Goal: Task Accomplishment & Management: Manage account settings

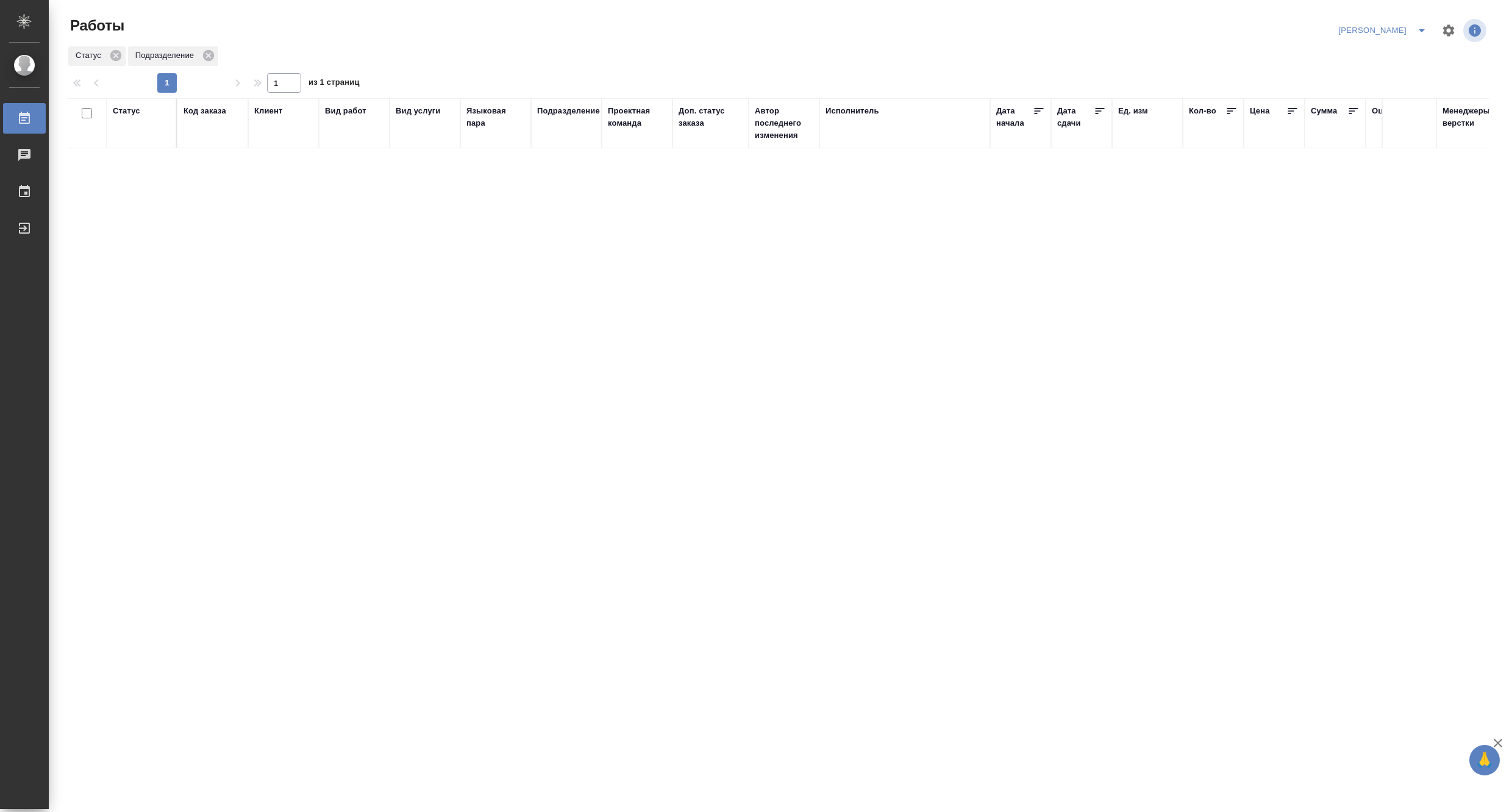
click at [1422, 27] on icon "split button" at bounding box center [1422, 31] width 15 height 15
click at [1363, 94] on li "Ждемс" at bounding box center [1375, 95] width 117 height 20
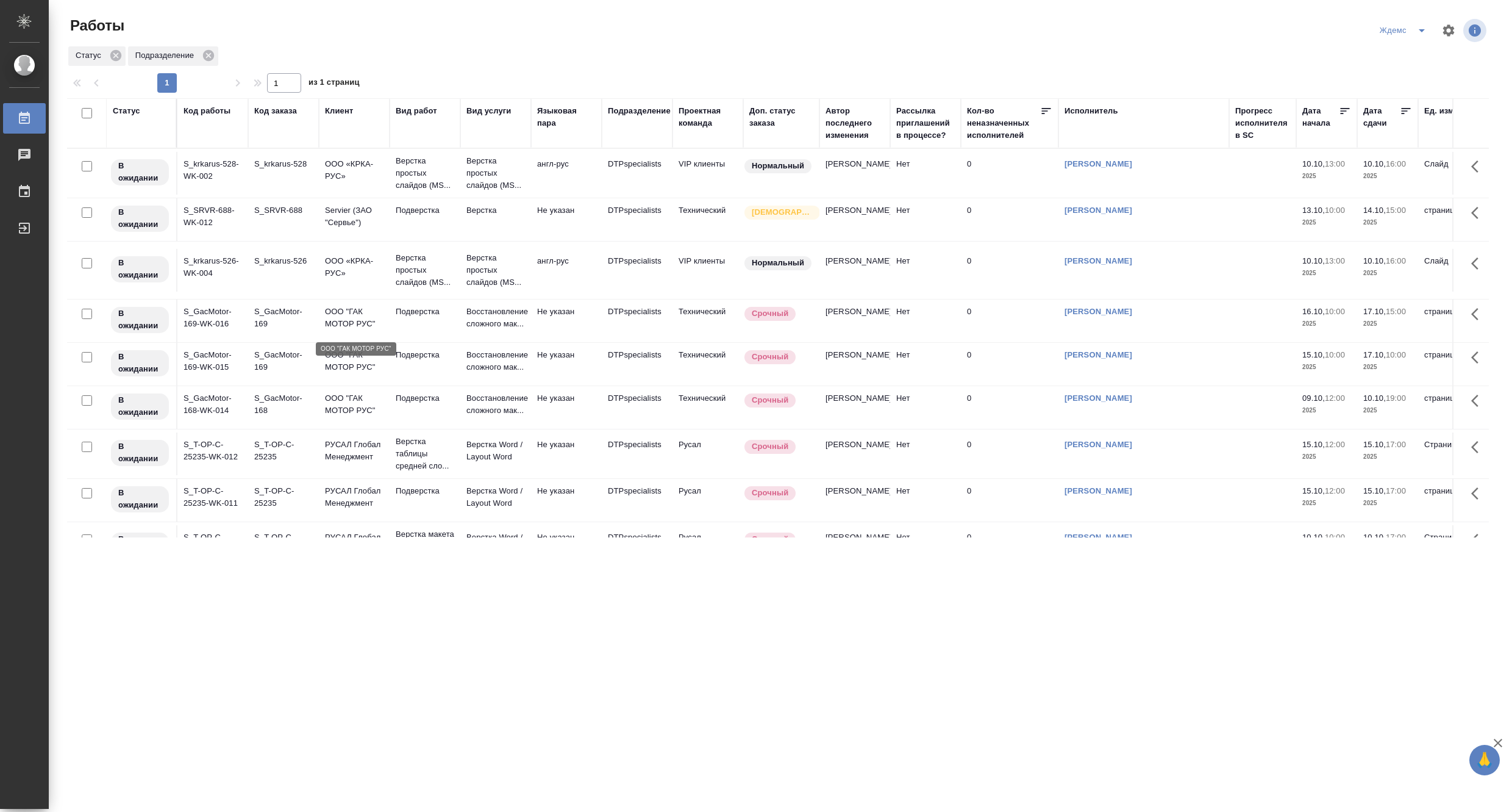
click at [356, 328] on p "ООО "ГАК МОТОР РУС"" at bounding box center [354, 318] width 59 height 24
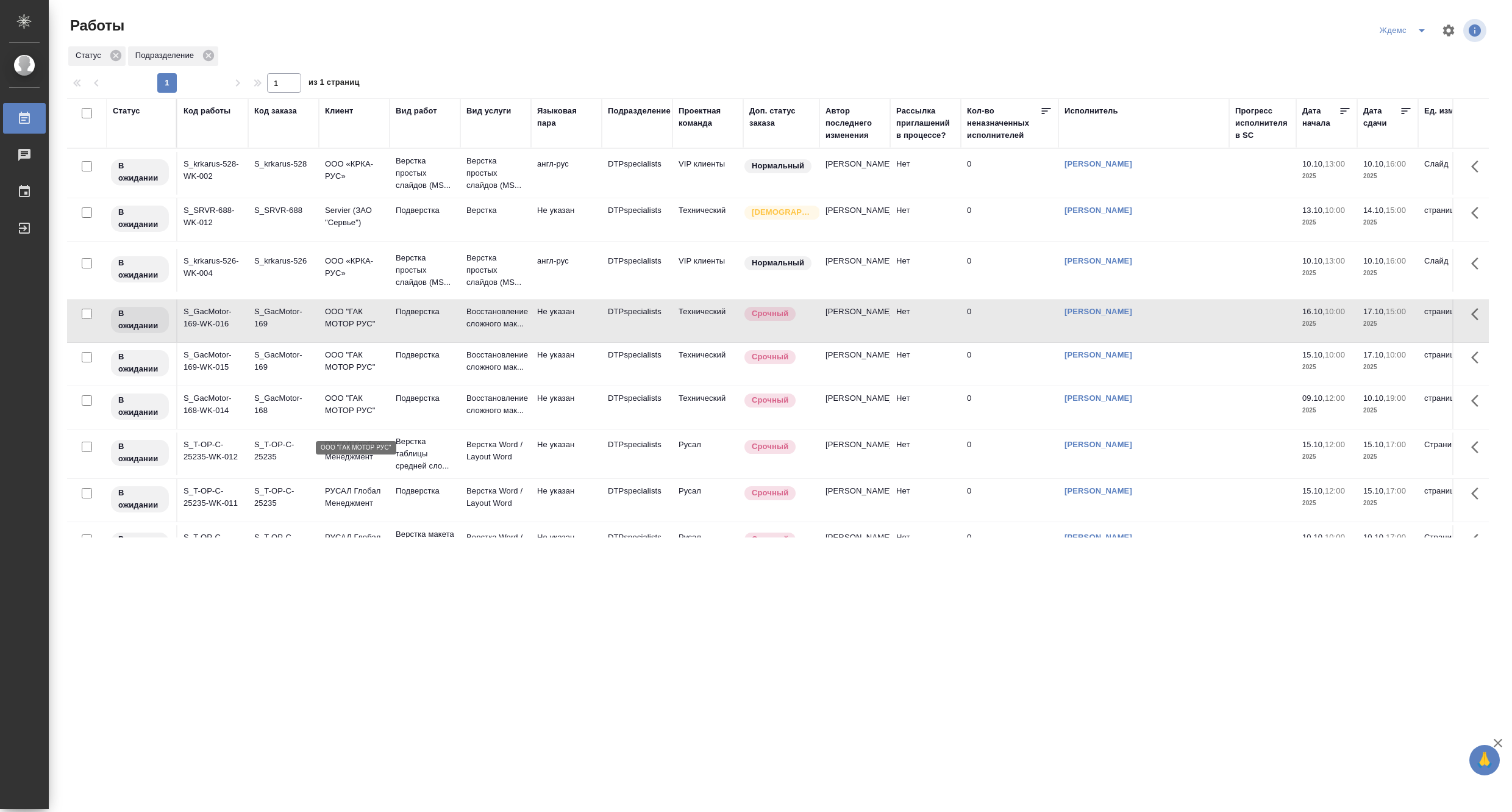
click at [354, 416] on p "ООО "ГАК МОТОР РУС"" at bounding box center [354, 404] width 59 height 24
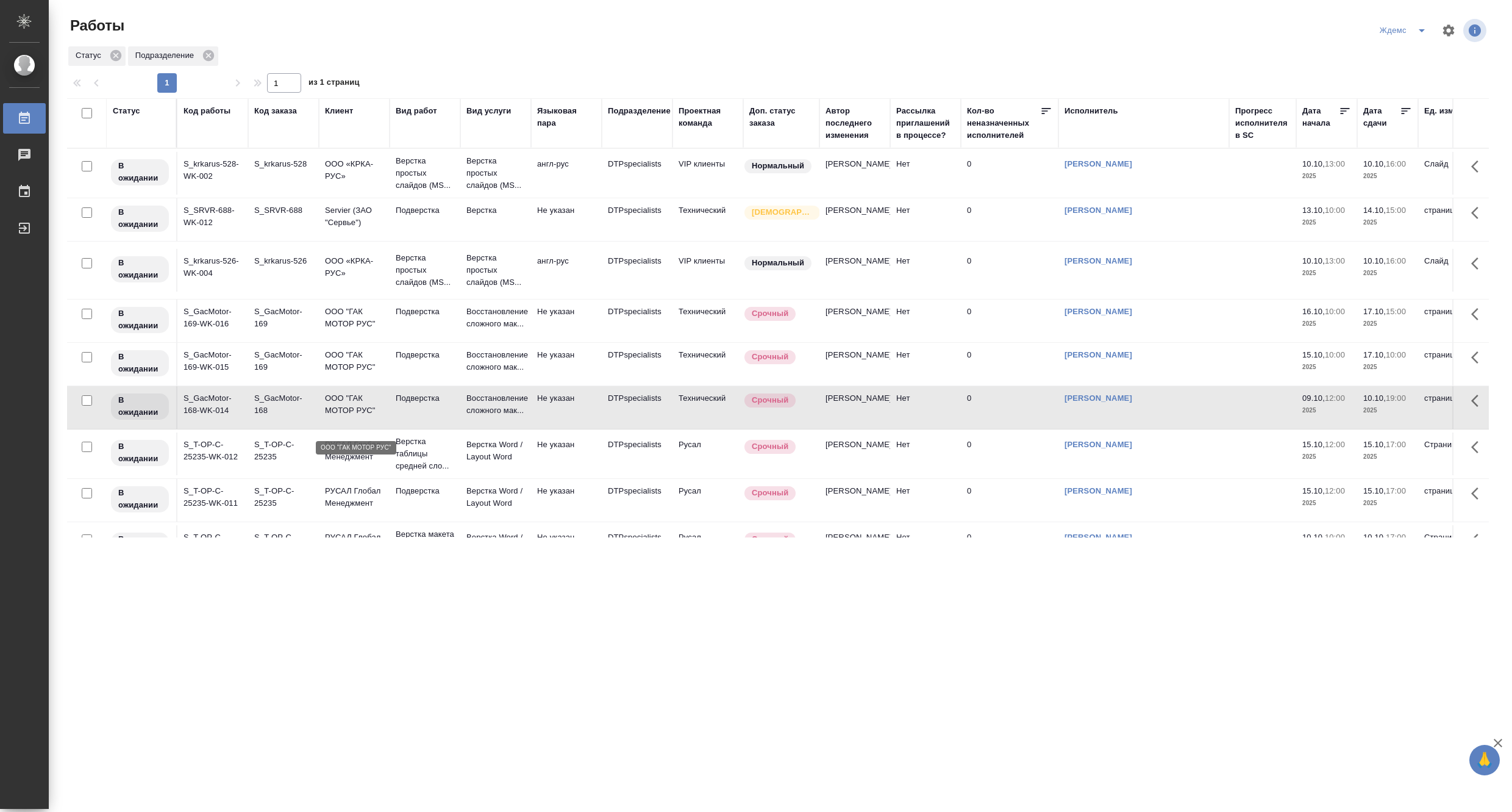
click at [354, 416] on p "ООО "ГАК МОТОР РУС"" at bounding box center [354, 404] width 59 height 24
click at [1422, 27] on icon "split button" at bounding box center [1422, 31] width 15 height 15
click at [1405, 98] on li "[PERSON_NAME]" at bounding box center [1411, 95] width 117 height 20
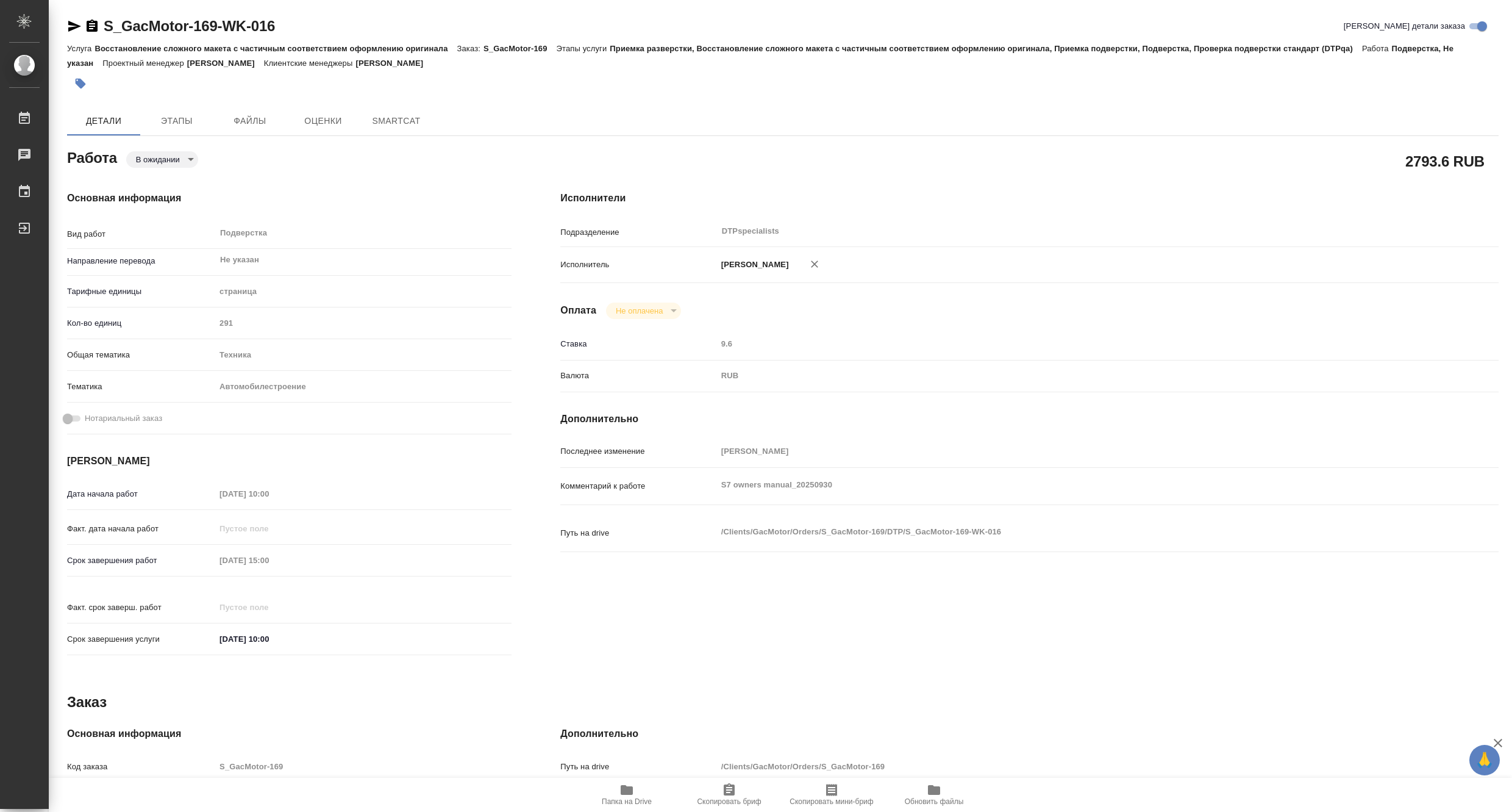
type textarea "x"
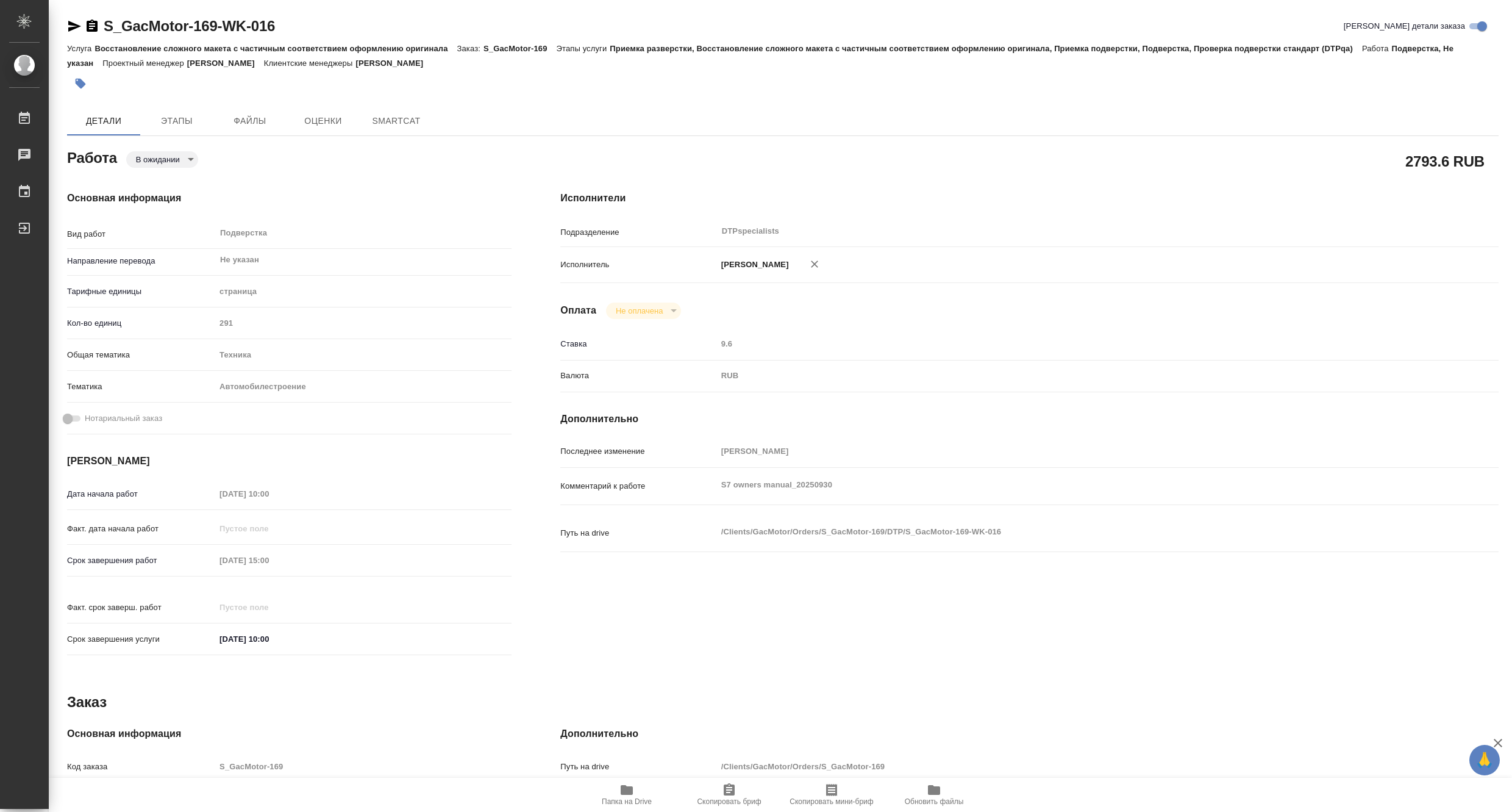
type textarea "x"
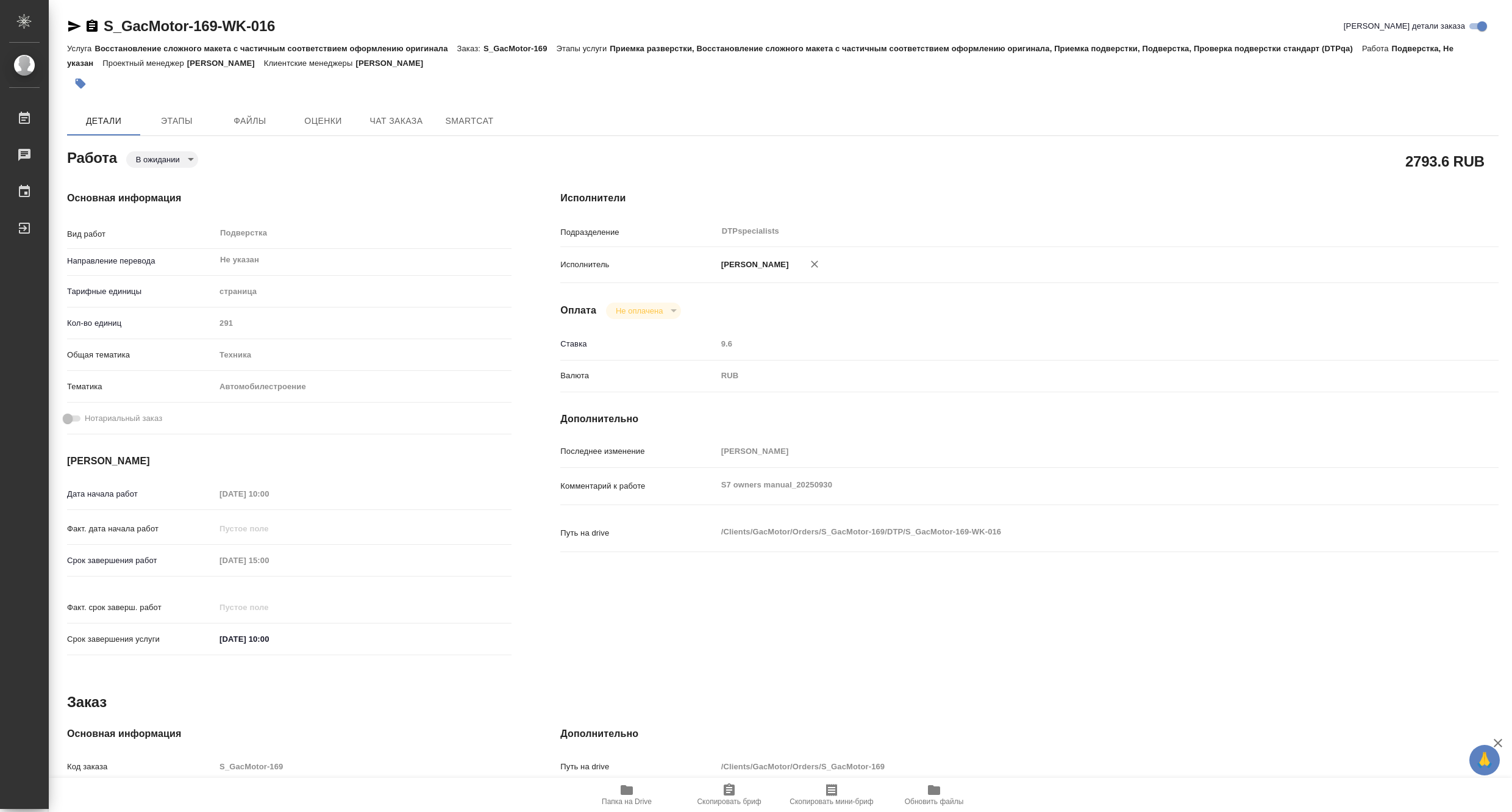
type textarea "x"
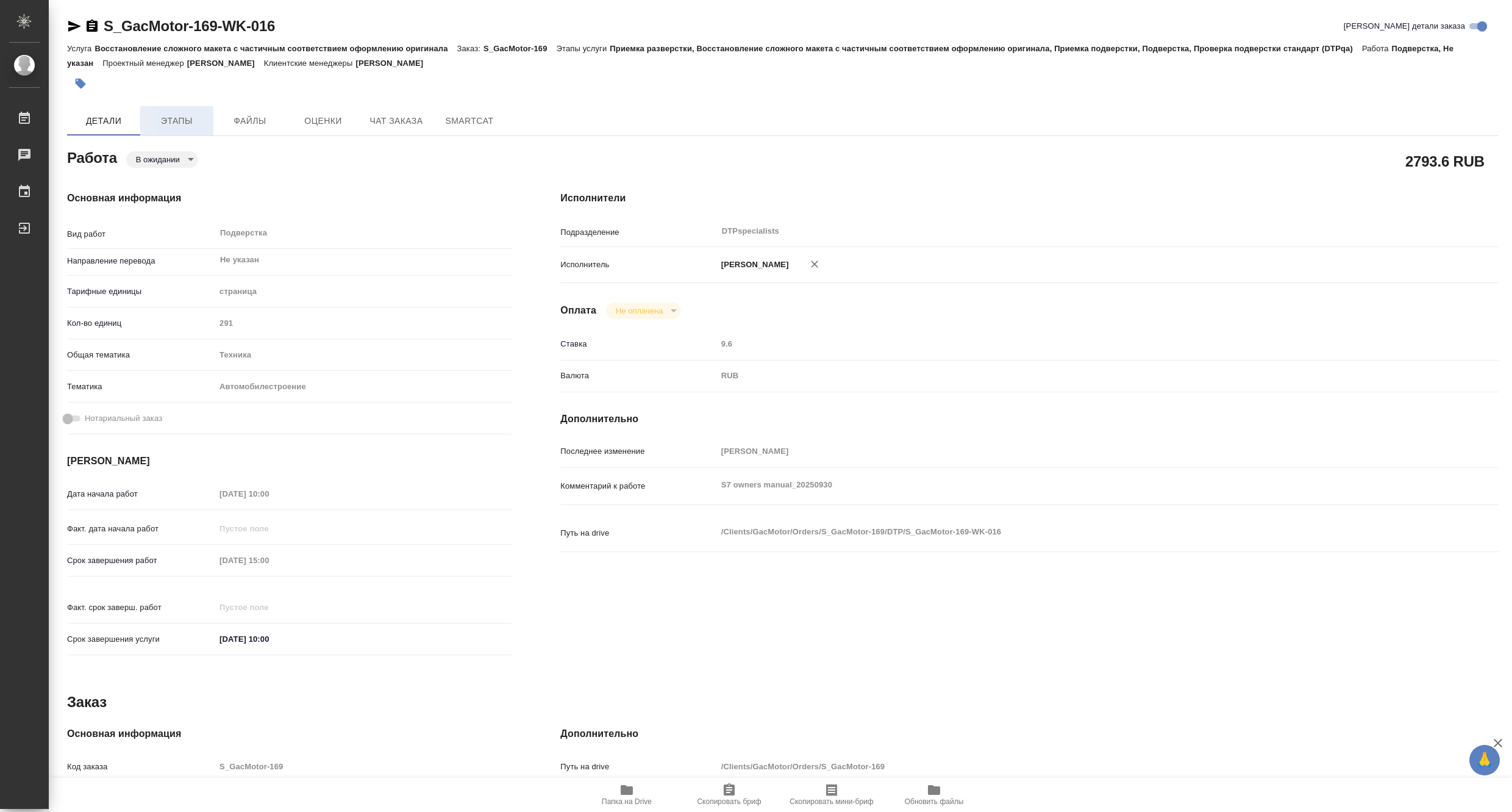
type textarea "x"
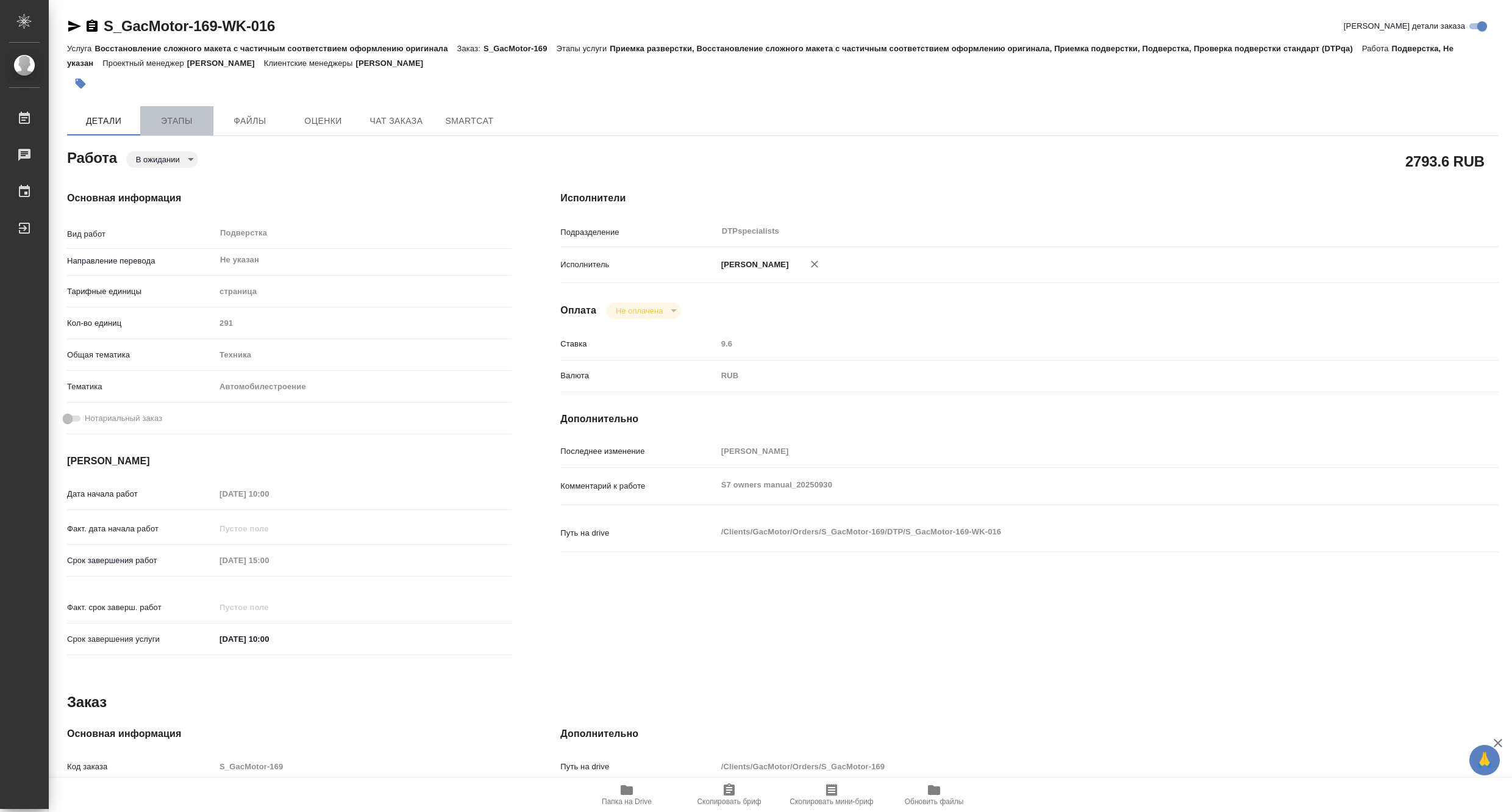
click at [191, 117] on span "Этапы" at bounding box center [177, 121] width 59 height 15
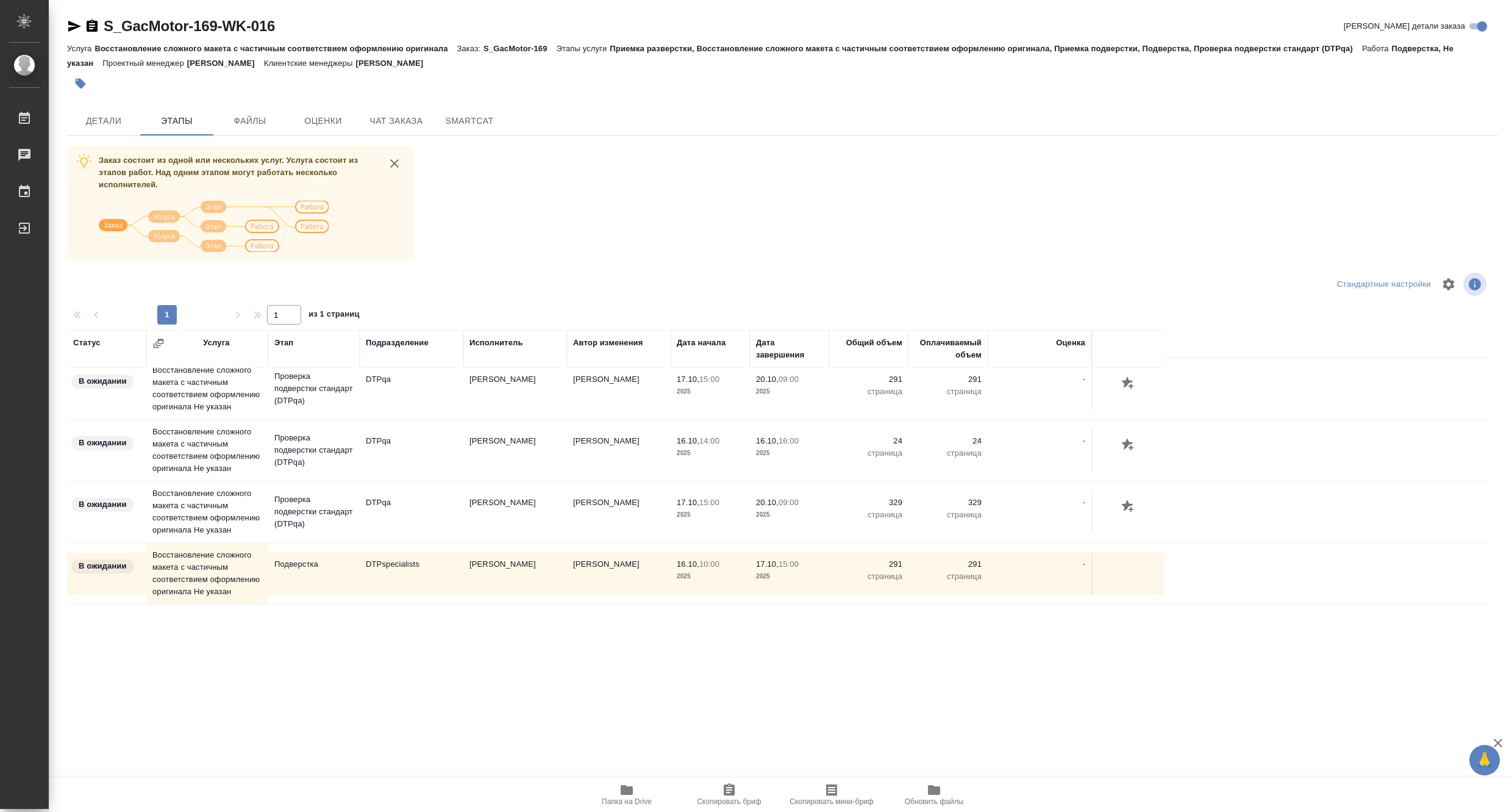
scroll to position [68, 0]
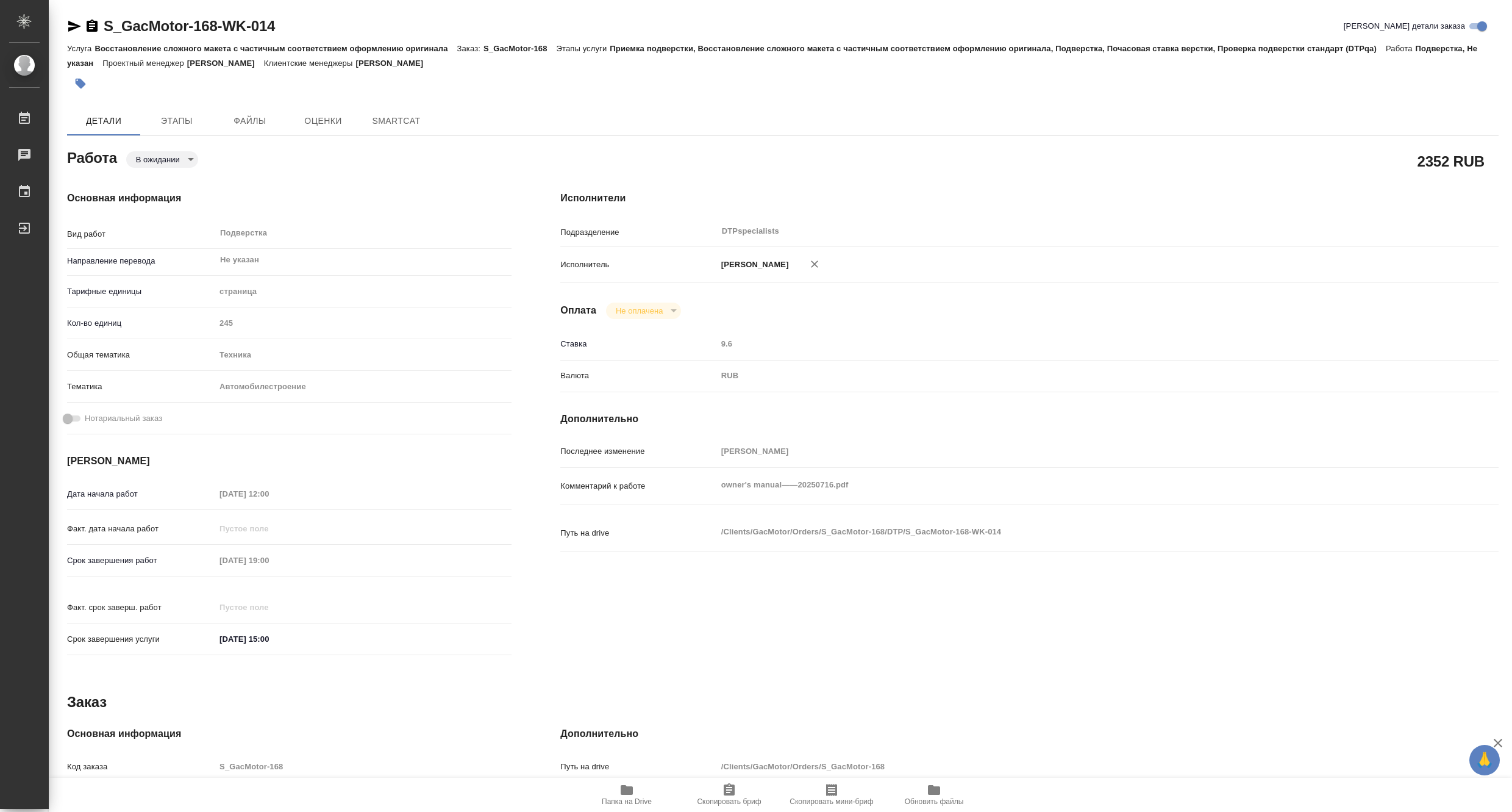
type textarea "x"
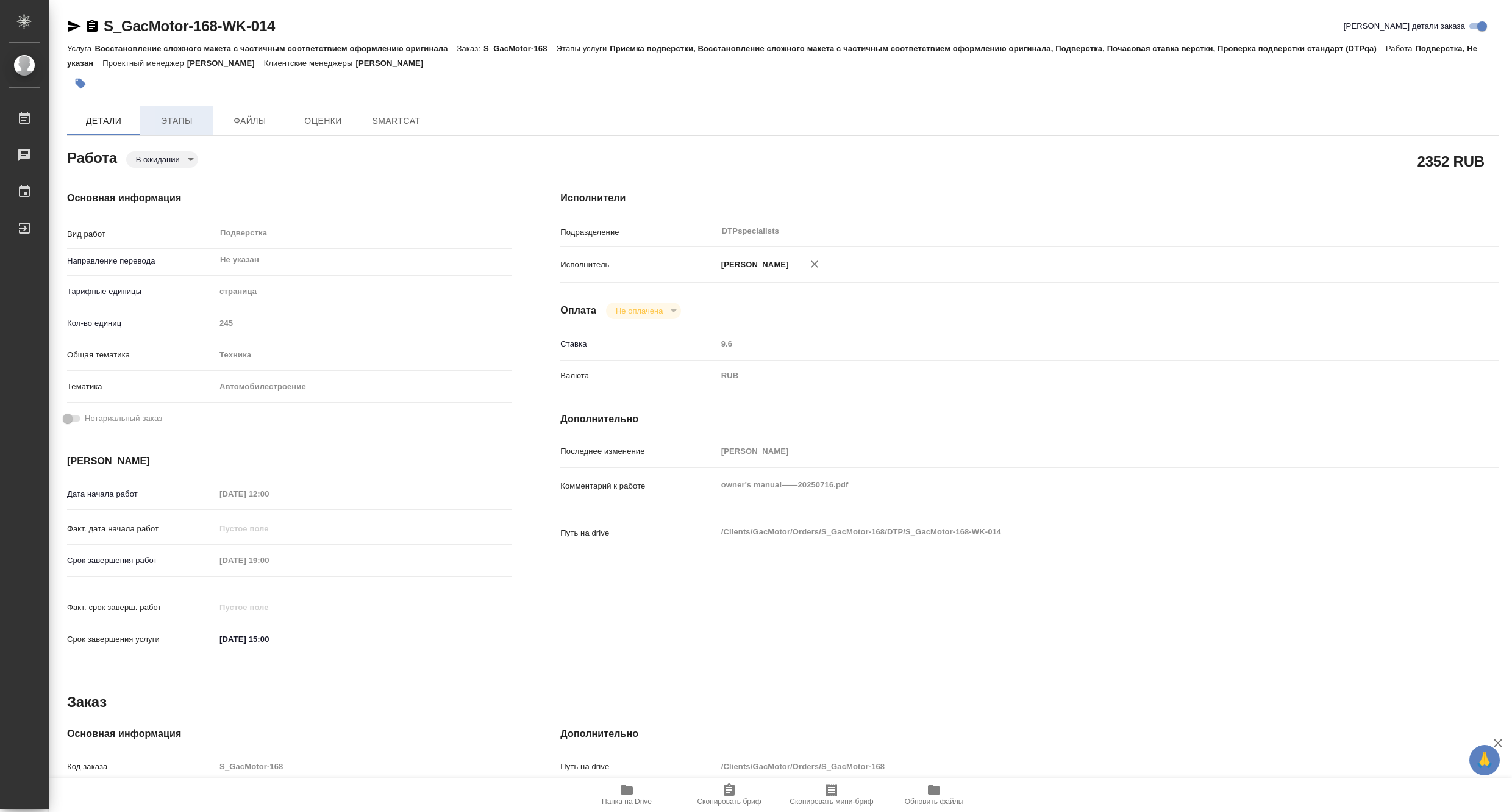
type textarea "x"
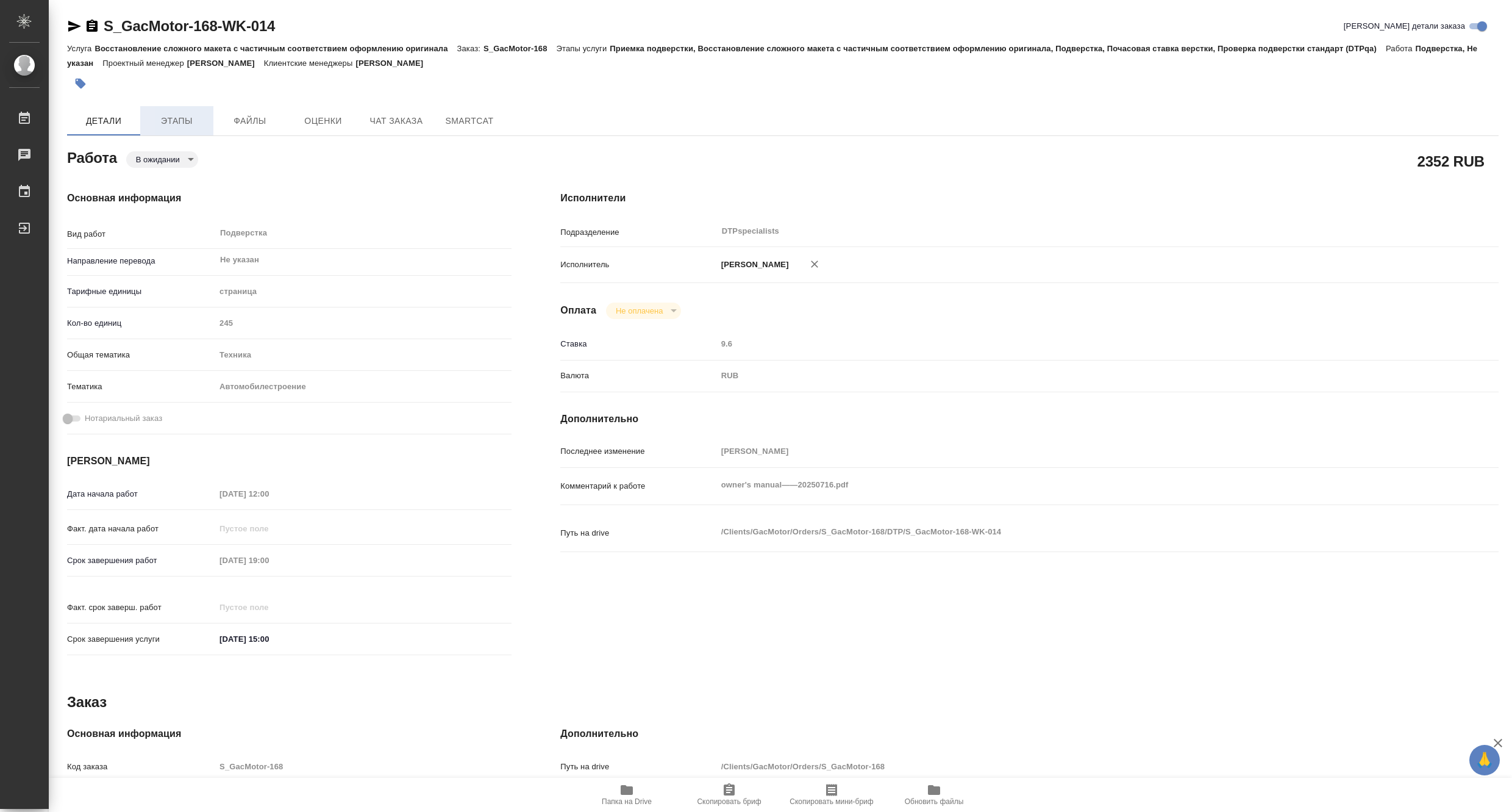
click at [179, 116] on span "Этапы" at bounding box center [177, 121] width 59 height 15
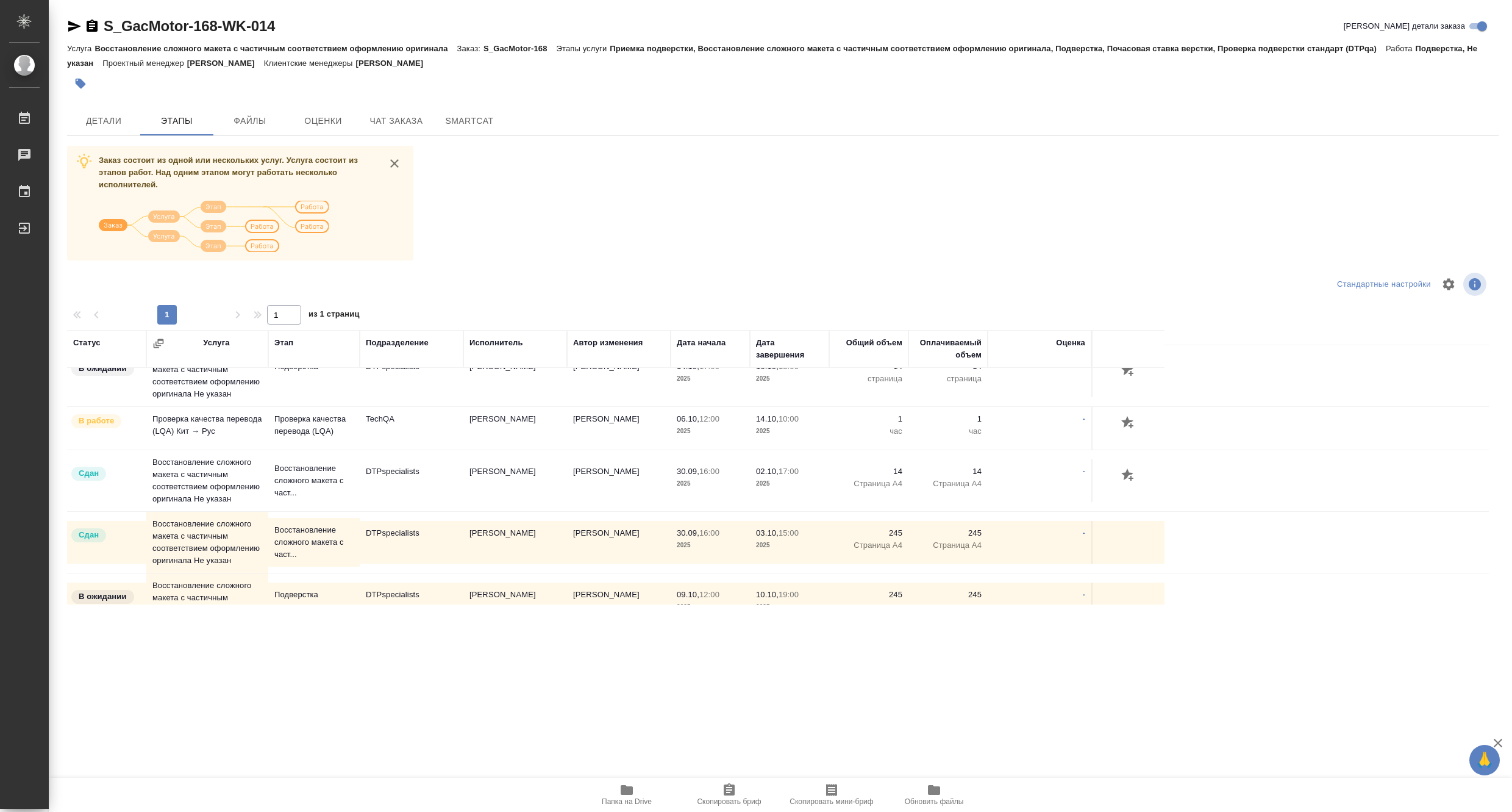
scroll to position [678, 0]
